Goal: Information Seeking & Learning: Learn about a topic

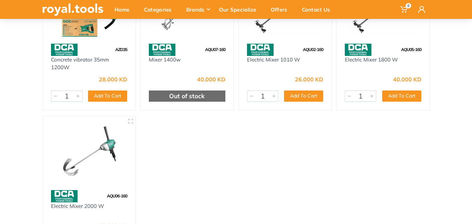
scroll to position [70, 0]
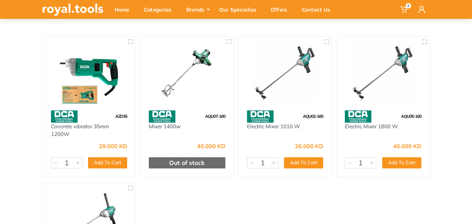
click at [382, 120] on div "AQU05-160" at bounding box center [382, 116] width 93 height 12
click at [383, 77] on img at bounding box center [382, 73] width 81 height 60
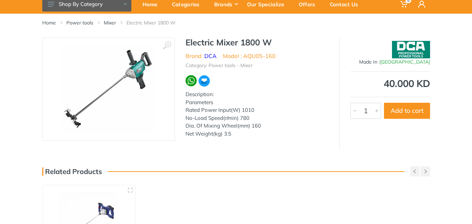
scroll to position [35, 0]
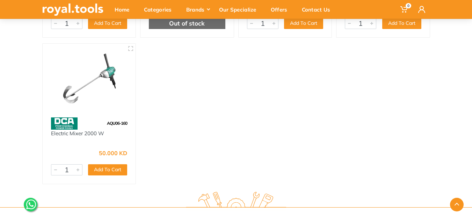
scroll to position [209, 0]
click at [105, 80] on img at bounding box center [89, 80] width 81 height 60
